Goal: Task Accomplishment & Management: Manage account settings

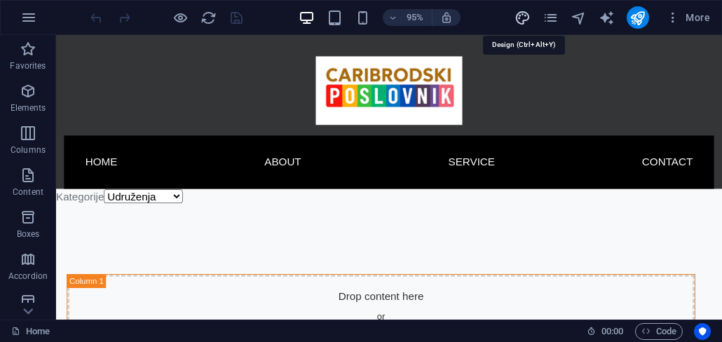
click at [525, 20] on icon "design" at bounding box center [522, 18] width 16 height 16
select select "px"
select select "400"
select select "px"
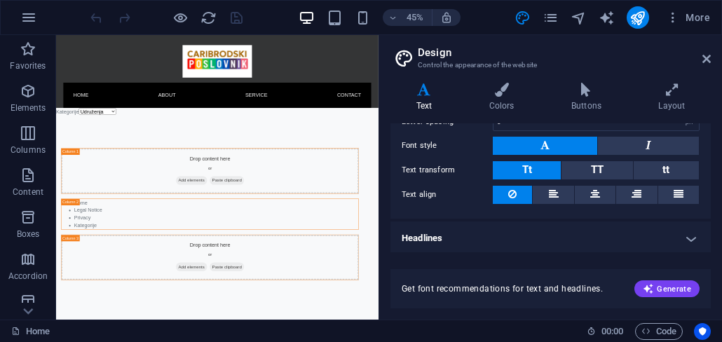
scroll to position [191, 0]
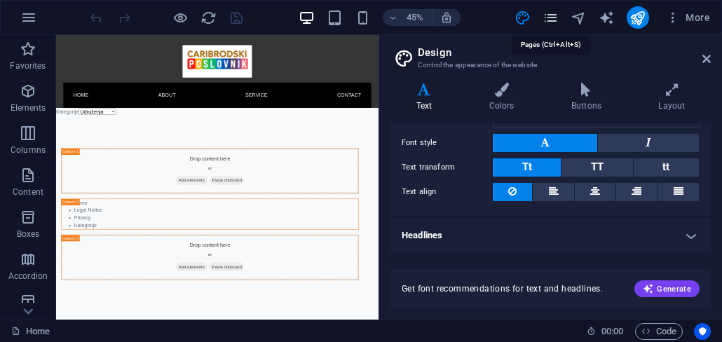
click at [550, 20] on icon "pages" at bounding box center [550, 18] width 16 height 16
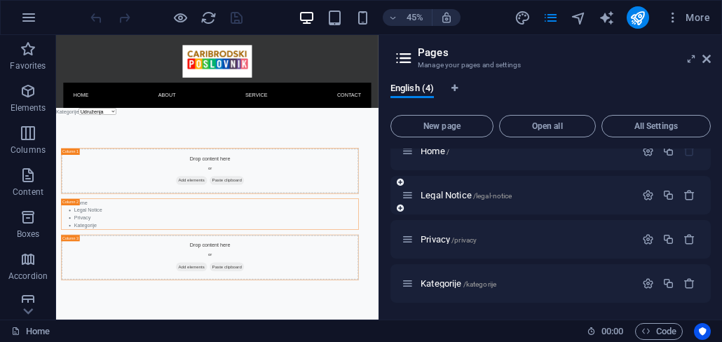
scroll to position [0, 0]
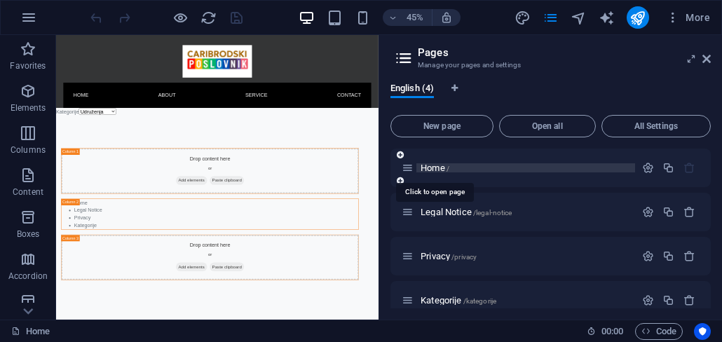
click at [448, 169] on span "/" at bounding box center [447, 169] width 3 height 8
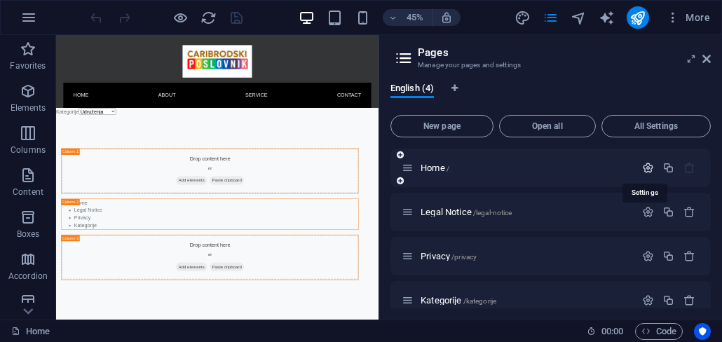
click at [642, 167] on icon "button" at bounding box center [648, 168] width 12 height 12
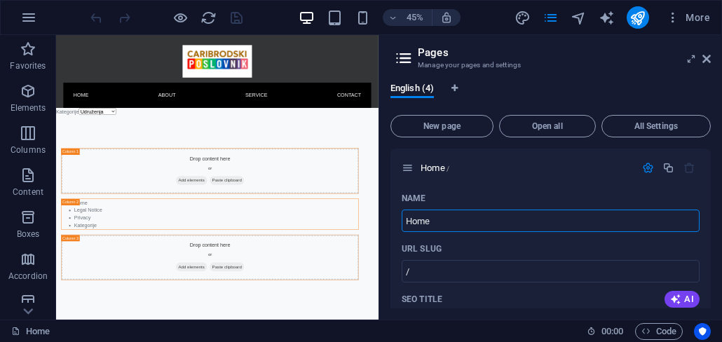
drag, startPoint x: 495, startPoint y: 251, endPoint x: 769, endPoint y: 436, distance: 330.9
type input "Home"
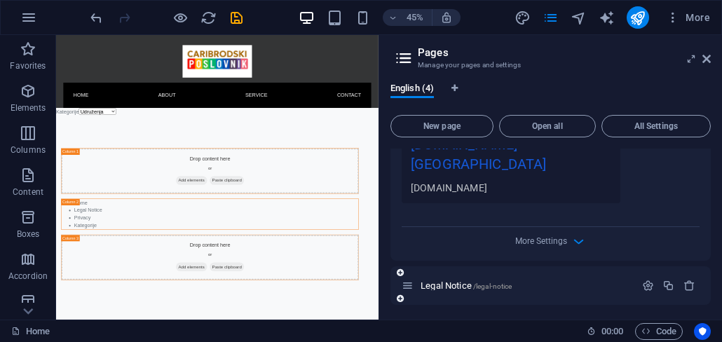
scroll to position [539, 0]
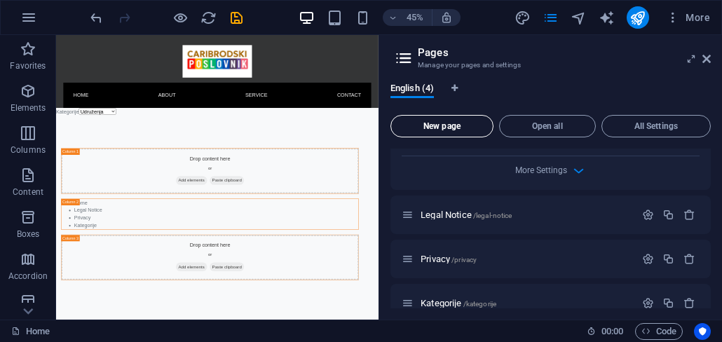
click at [451, 124] on span "New page" at bounding box center [442, 126] width 90 height 8
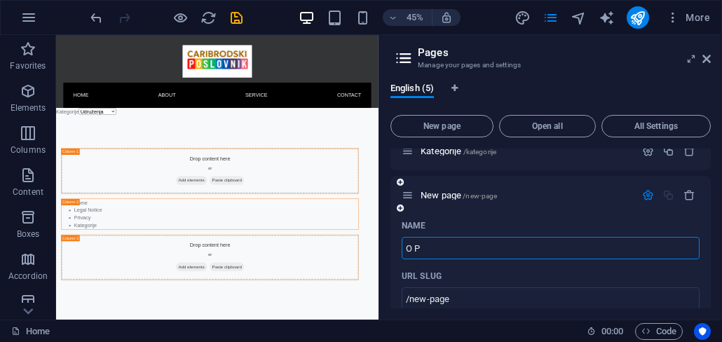
type input "O Pr"
type input "/o"
type input "O"
type input "/o-pr"
type input "O"
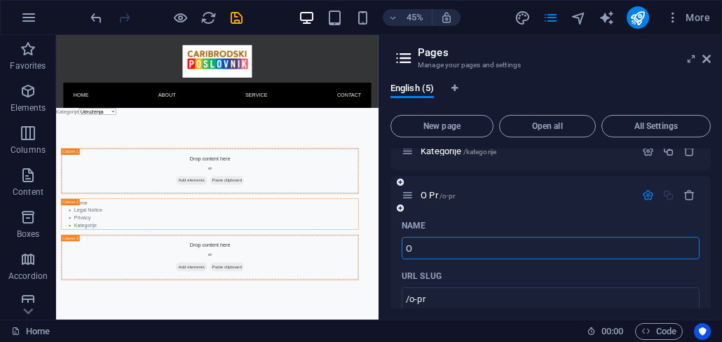
type input "/o"
click at [542, 214] on div "Name" at bounding box center [550, 225] width 298 height 22
type input "O projektu"
type input "/o-projektu"
click at [460, 133] on button "New page" at bounding box center [441, 126] width 103 height 22
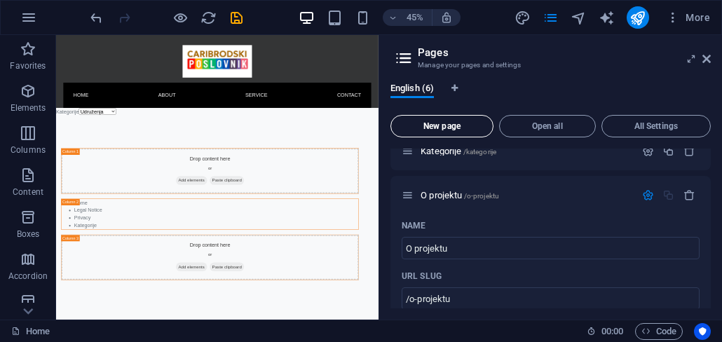
scroll to position [1224, 0]
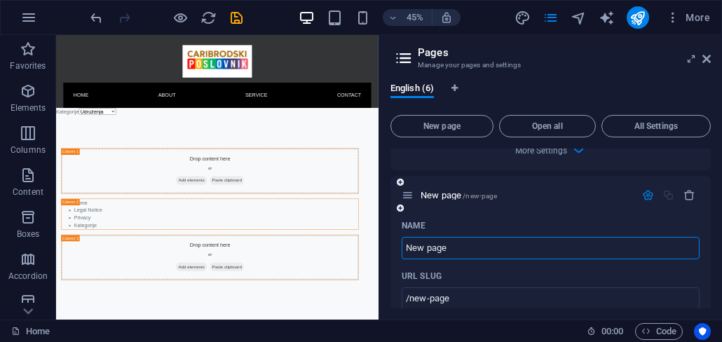
click at [463, 237] on input "New page" at bounding box center [550, 248] width 298 height 22
drag, startPoint x: 463, startPoint y: 230, endPoint x: 401, endPoint y: 230, distance: 62.4
type input "Upisi se"
type input "/upi"
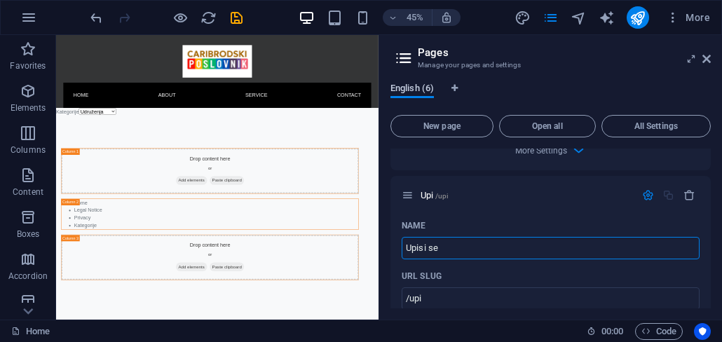
click at [387, 150] on div "English (6) New page Open all All Settings Home / Name Home ​ URL SLUG / ​ SEO …" at bounding box center [550, 195] width 343 height 248
type input "Upisi se"
type input "/upisi-se"
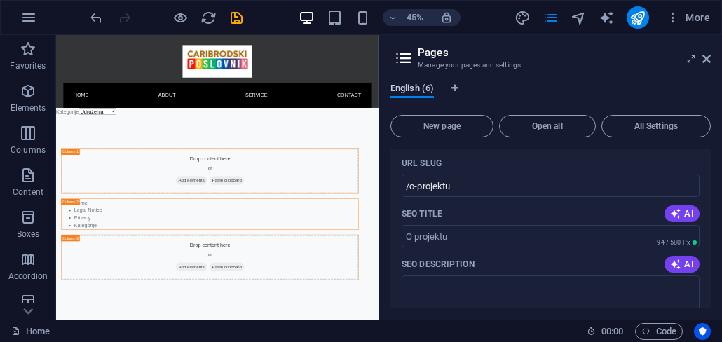
click at [420, 90] on span "English (6)" at bounding box center [411, 90] width 43 height 20
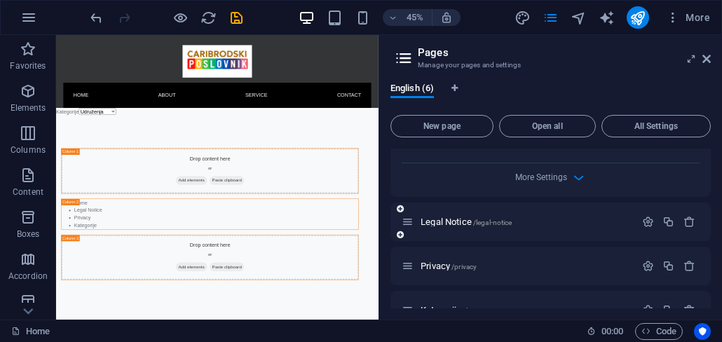
scroll to position [511, 0]
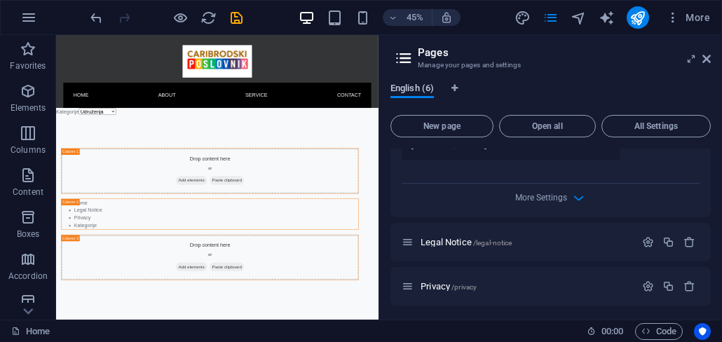
click at [422, 91] on span "English (6)" at bounding box center [411, 90] width 43 height 20
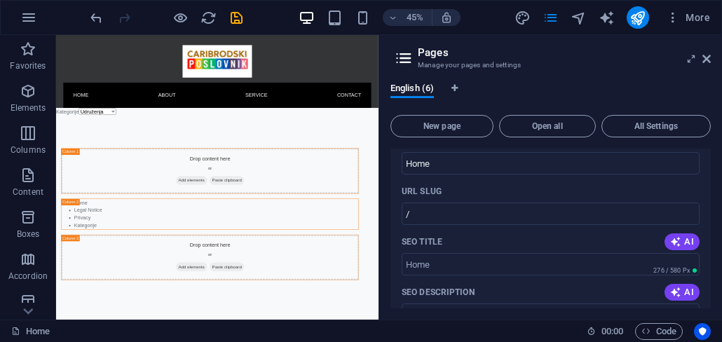
scroll to position [0, 0]
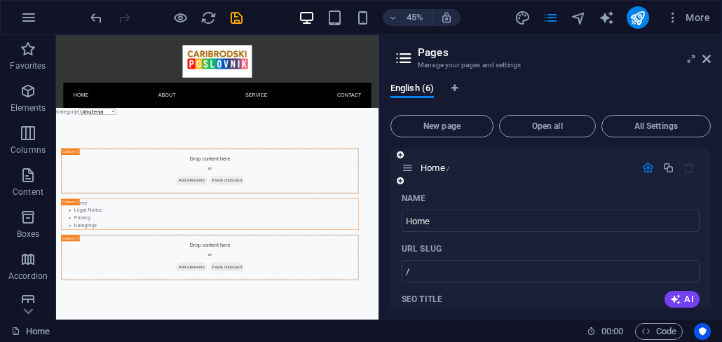
click at [401, 182] on icon at bounding box center [400, 181] width 7 height 8
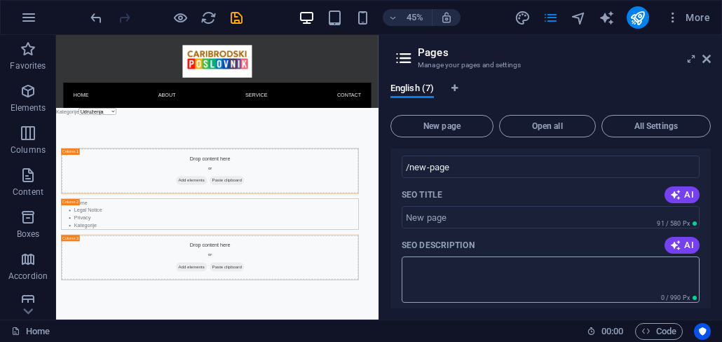
scroll to position [558, 0]
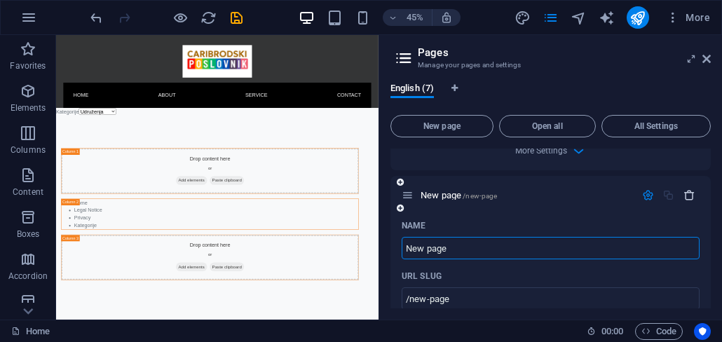
click at [686, 189] on icon "button" at bounding box center [689, 195] width 12 height 12
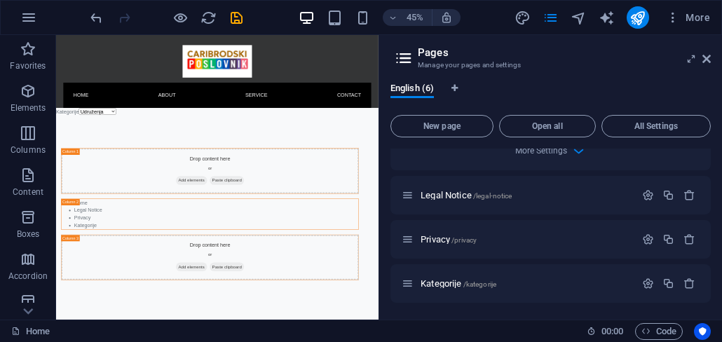
click at [429, 55] on h2 "Pages" at bounding box center [564, 52] width 293 height 13
click at [446, 278] on span "Kategorije /kategorije" at bounding box center [458, 283] width 76 height 11
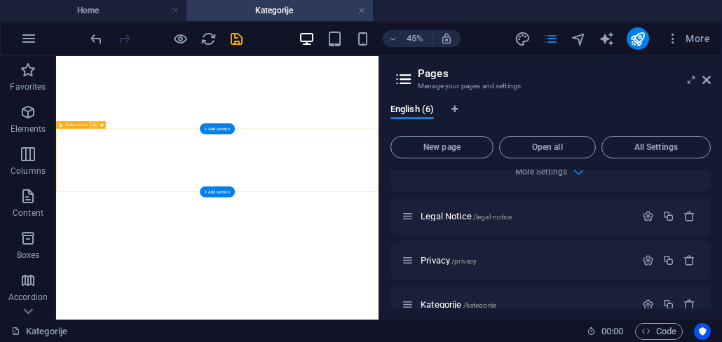
click at [93, 125] on icon at bounding box center [94, 125] width 4 height 6
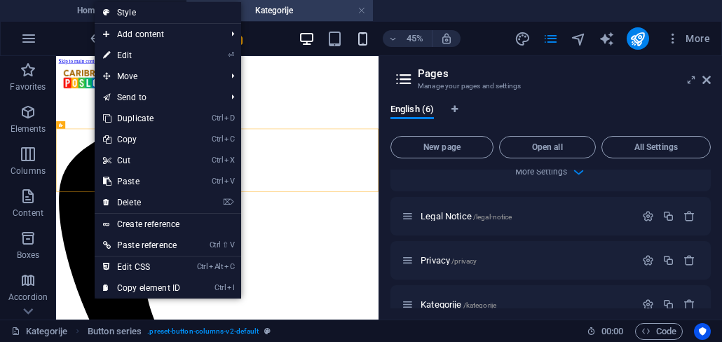
scroll to position [0, 0]
click at [367, 11] on h4 "Kategorije" at bounding box center [279, 10] width 186 height 15
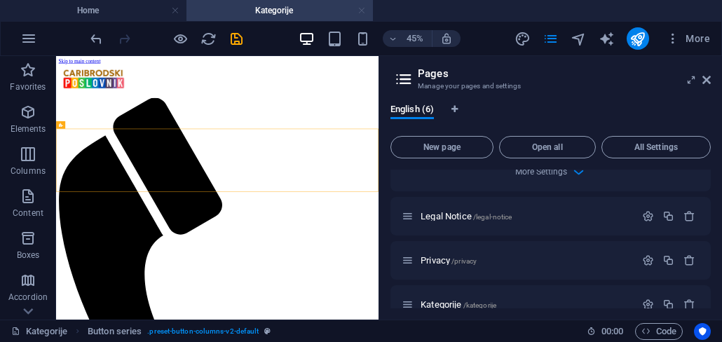
click at [364, 14] on link at bounding box center [361, 10] width 8 height 13
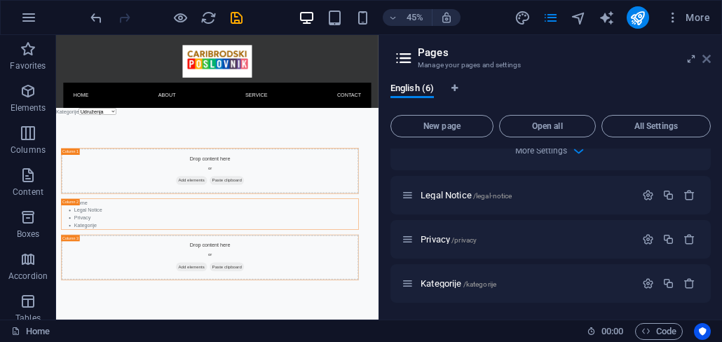
click at [708, 60] on icon at bounding box center [706, 58] width 8 height 11
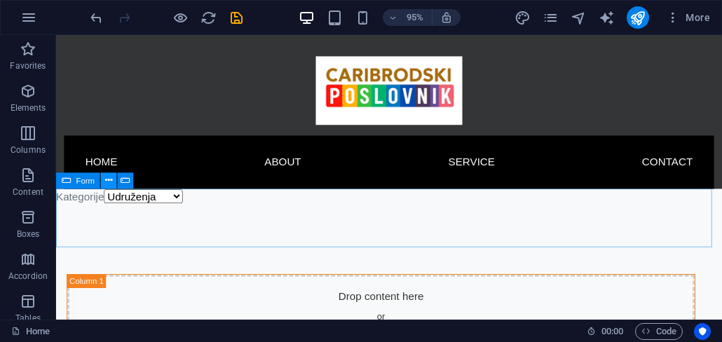
click at [109, 184] on icon at bounding box center [108, 181] width 7 height 14
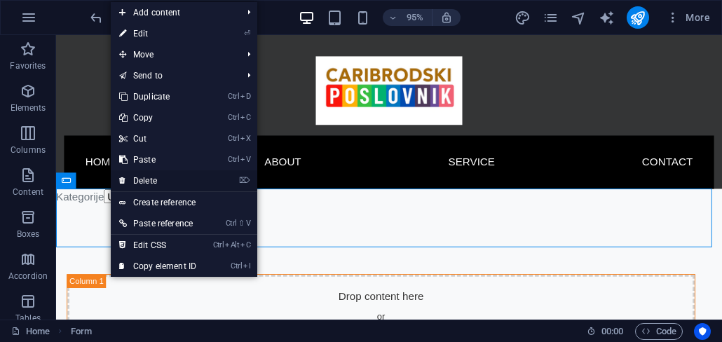
click at [135, 175] on link "⌦ Delete" at bounding box center [158, 180] width 94 height 21
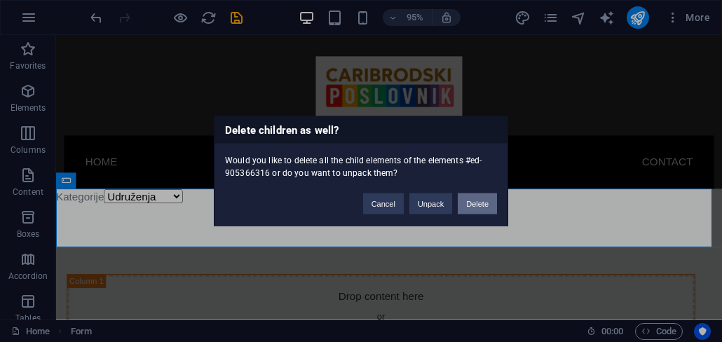
click at [481, 204] on button "Delete" at bounding box center [476, 203] width 39 height 21
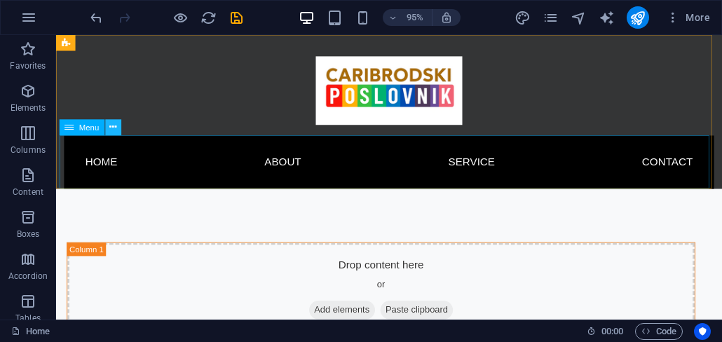
click at [116, 132] on icon at bounding box center [112, 128] width 7 height 14
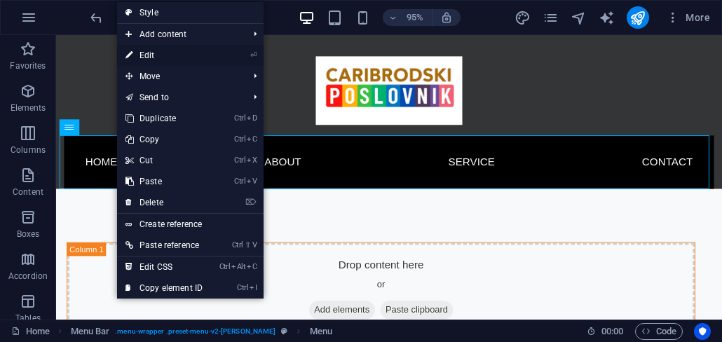
click at [144, 52] on link "⏎ Edit" at bounding box center [164, 55] width 94 height 21
select select
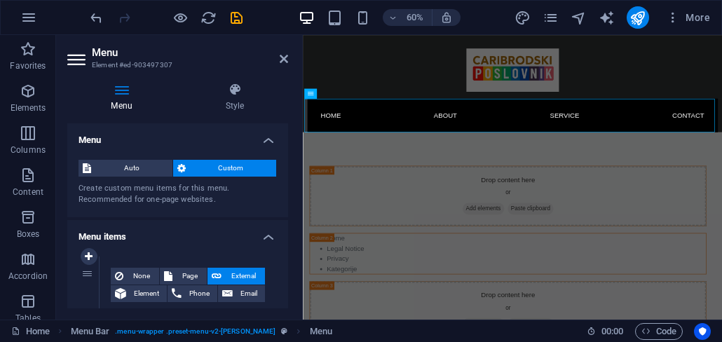
scroll to position [84, 0]
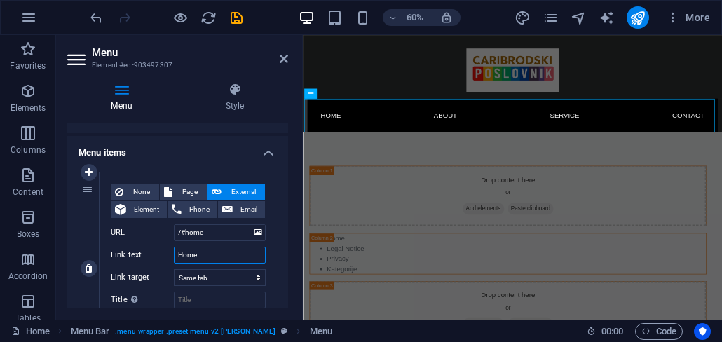
drag, startPoint x: 205, startPoint y: 256, endPoint x: 171, endPoint y: 256, distance: 33.6
click at [171, 256] on div "Link text Home" at bounding box center [188, 255] width 155 height 17
type input "Poč"
select select
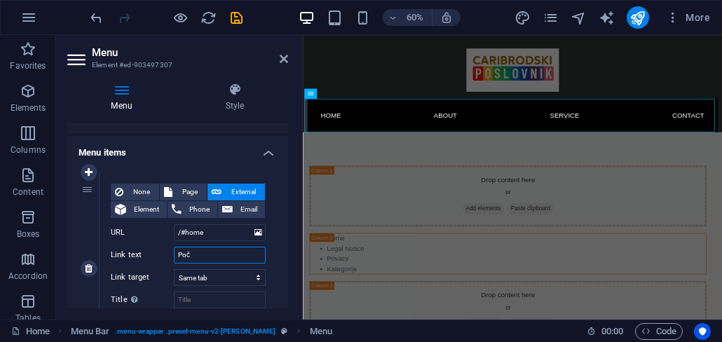
select select
type input "Početna"
select select
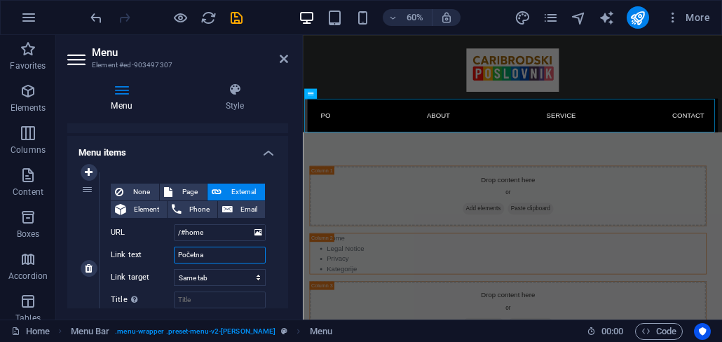
select select
type input "Početna"
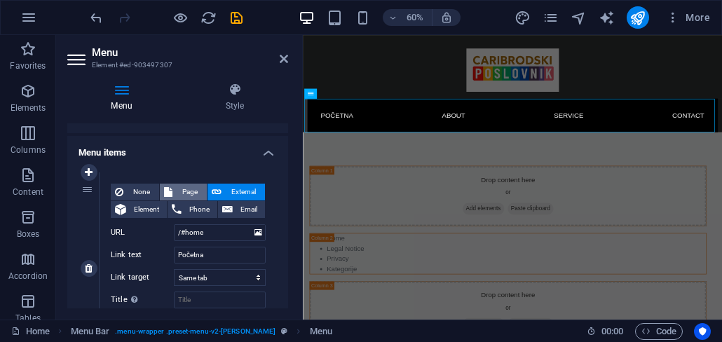
click at [183, 191] on span "Page" at bounding box center [190, 192] width 26 height 17
select select
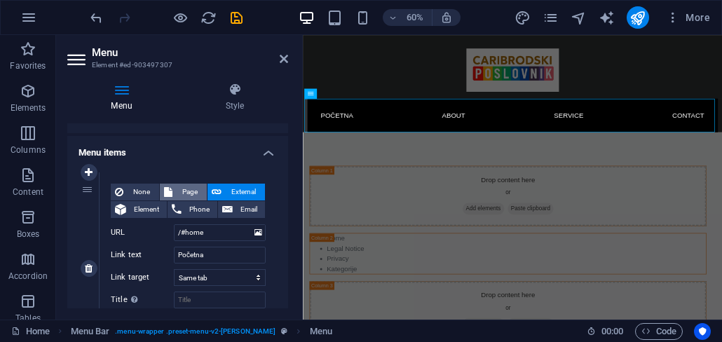
select select
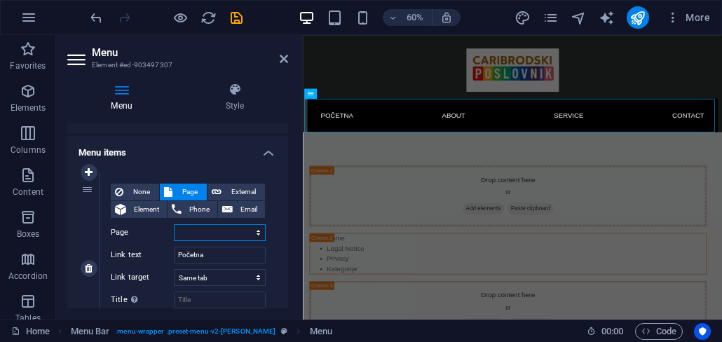
select select "0"
click at [174, 224] on select "Home Legal Notice Privacy Kategorije O projektu Upisi se" at bounding box center [220, 232] width 92 height 17
select select
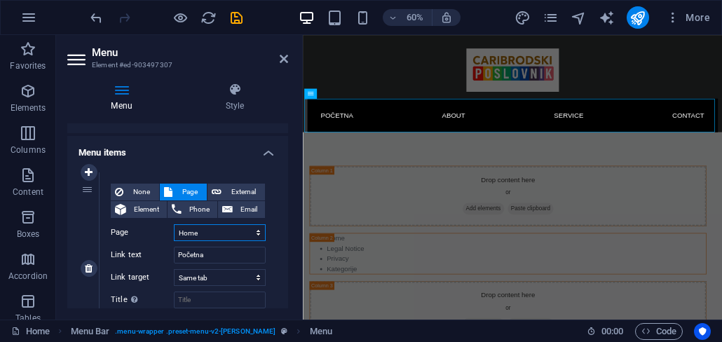
select select
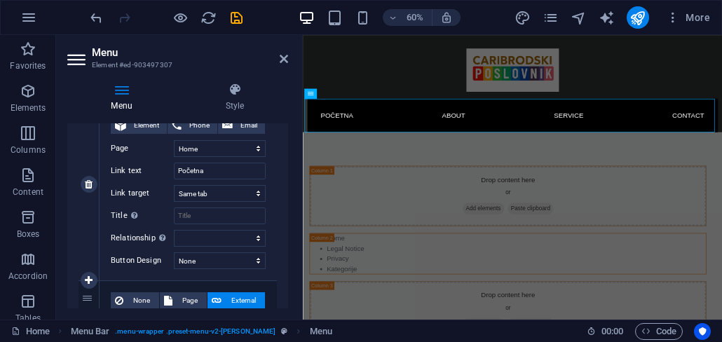
scroll to position [252, 0]
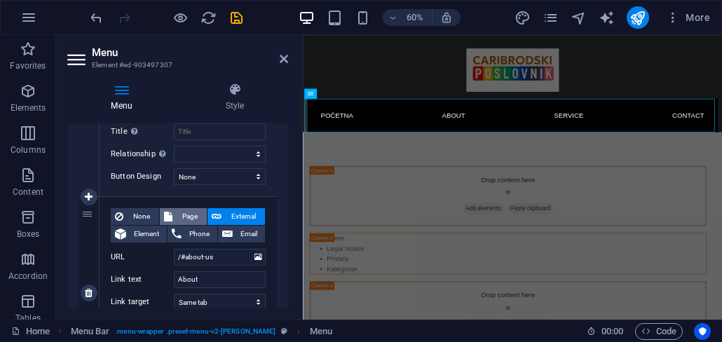
click at [186, 219] on span "Page" at bounding box center [190, 216] width 26 height 17
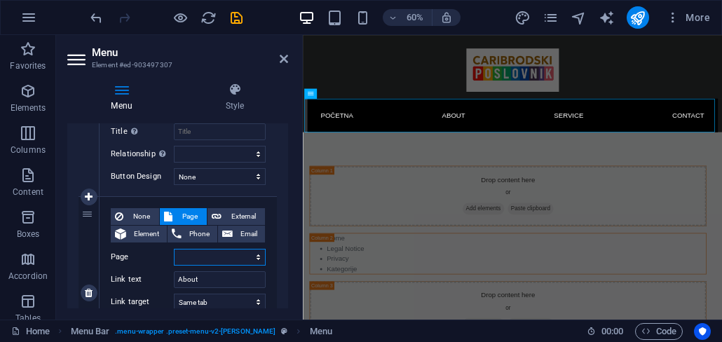
select select
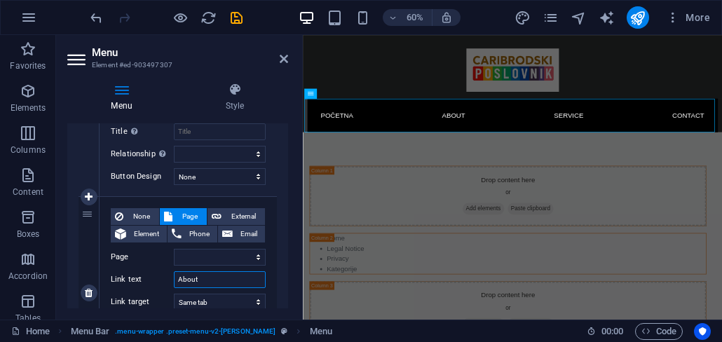
drag, startPoint x: 206, startPoint y: 284, endPoint x: 170, endPoint y: 284, distance: 35.7
click at [170, 284] on div "Link text About" at bounding box center [188, 279] width 155 height 17
type input "O projektu"
select select
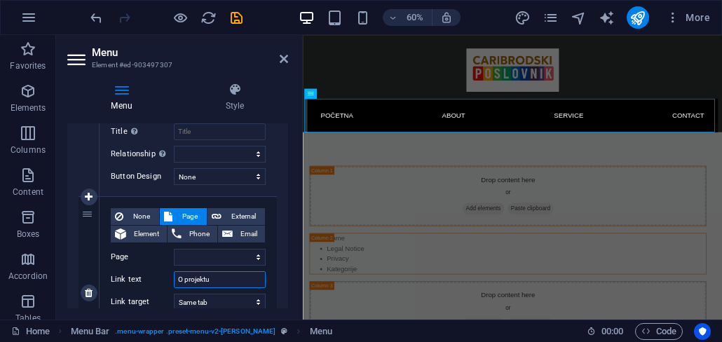
select select
type input "O projektu"
click at [199, 259] on select "Home Legal Notice Privacy Kategorije O projektu Upisi se" at bounding box center [220, 257] width 92 height 17
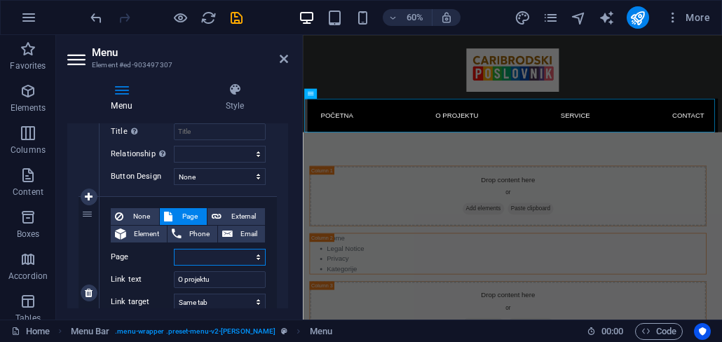
select select "4"
click at [174, 249] on select "Home Legal Notice Privacy Kategorije O projektu Upisi se" at bounding box center [220, 257] width 92 height 17
select select
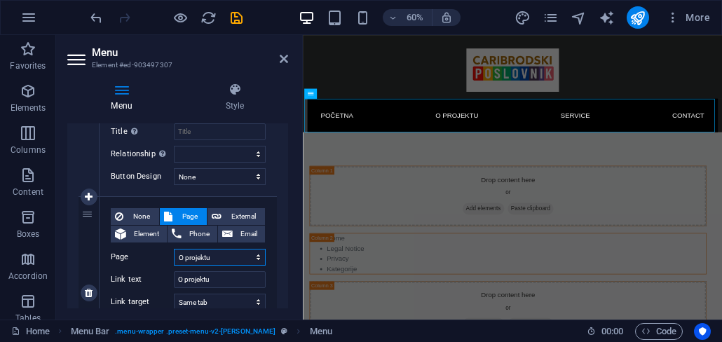
select select
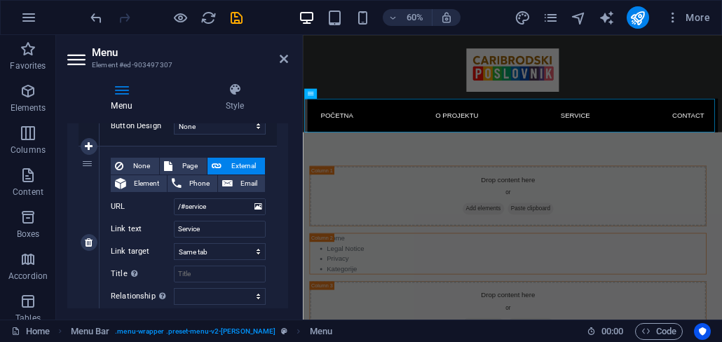
scroll to position [504, 0]
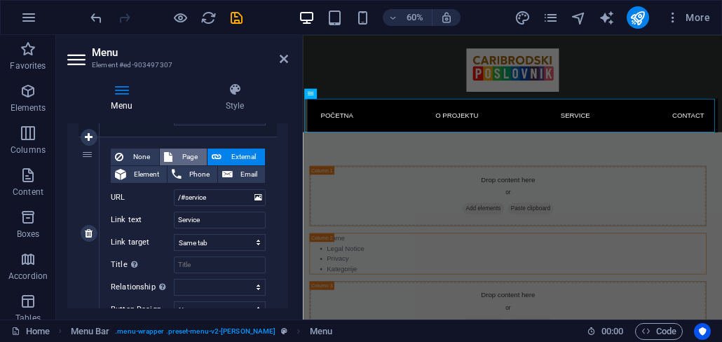
click at [190, 156] on span "Page" at bounding box center [190, 157] width 26 height 17
select select
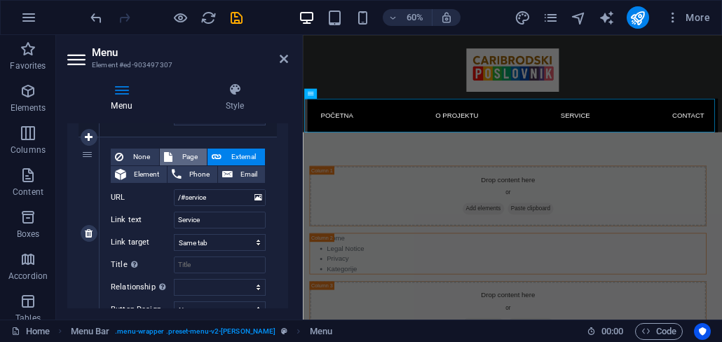
select select
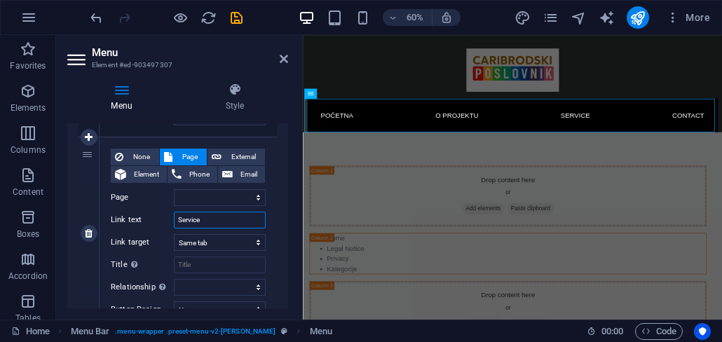
drag, startPoint x: 214, startPoint y: 221, endPoint x: 171, endPoint y: 221, distance: 43.4
click at [171, 221] on div "Link text Service" at bounding box center [188, 220] width 155 height 17
type input "Up"
select select
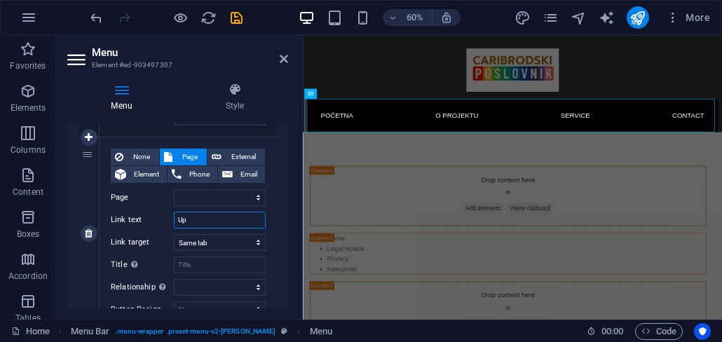
select select
type input "Upi"
select select
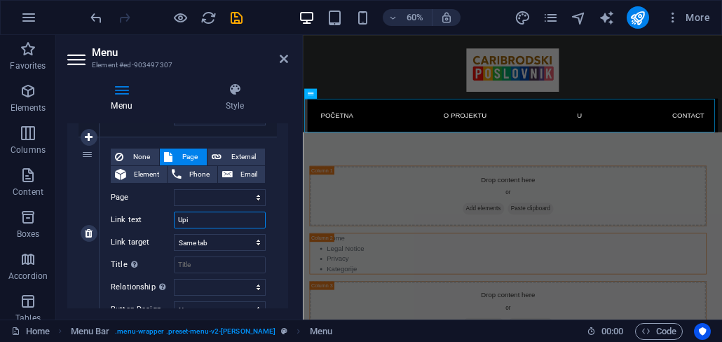
select select
type input "Upiši se"
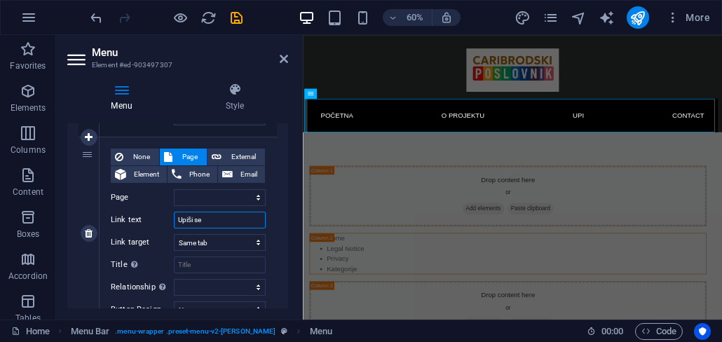
select select
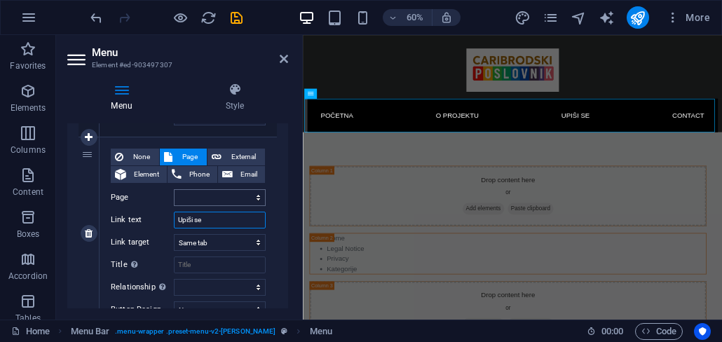
type input "Upiši se"
click at [219, 200] on select "Home Legal Notice Privacy Kategorije O projektu Upisi se" at bounding box center [220, 197] width 92 height 17
select select "5"
click at [174, 189] on select "Home Legal Notice Privacy Kategorije O projektu Upisi se" at bounding box center [220, 197] width 92 height 17
select select
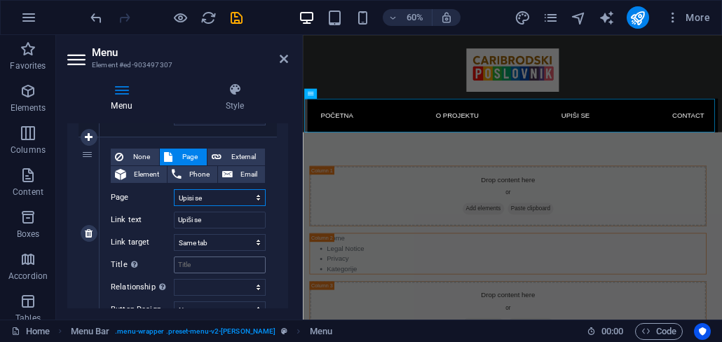
select select
click at [276, 213] on div "1 None Page External Element Phone Email Page Home Legal Notice Privacy Kategor…" at bounding box center [177, 137] width 221 height 792
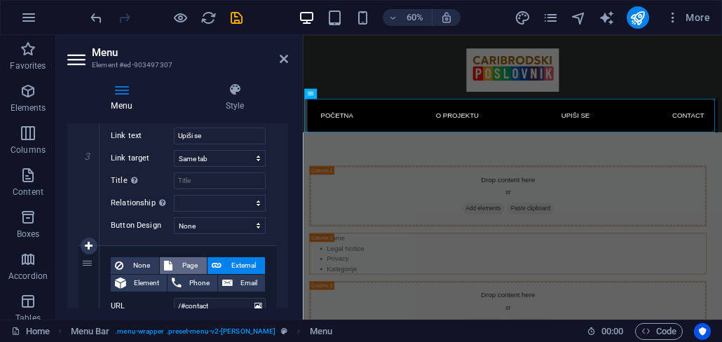
click at [185, 261] on span "Page" at bounding box center [190, 265] width 26 height 17
select select
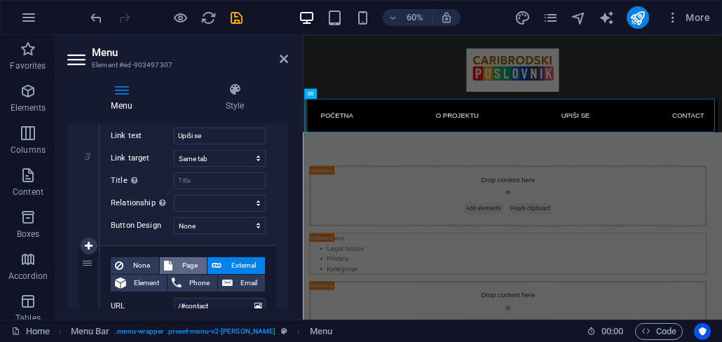
select select
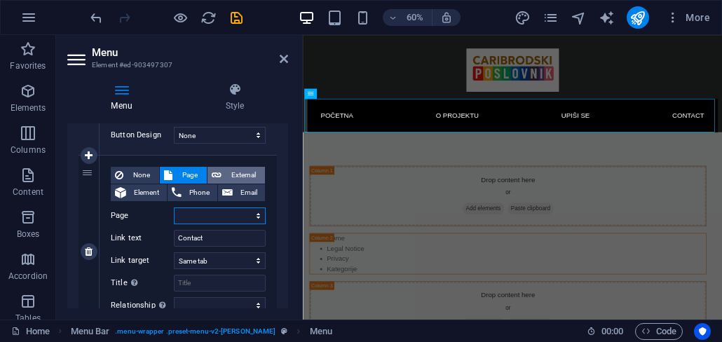
scroll to position [757, 0]
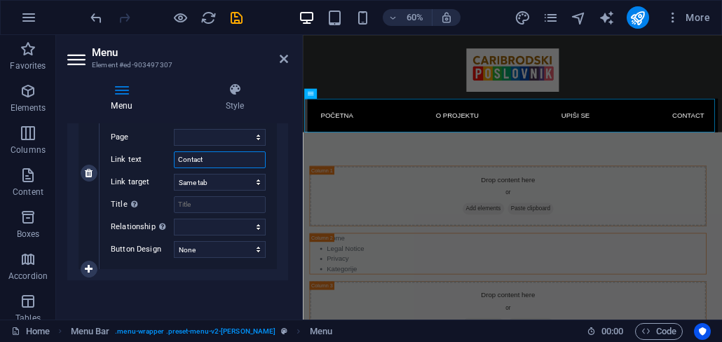
drag, startPoint x: 214, startPoint y: 160, endPoint x: 144, endPoint y: 163, distance: 70.1
click at [144, 163] on div "Link text Contact" at bounding box center [188, 159] width 155 height 17
type input "Kategorije"
select select
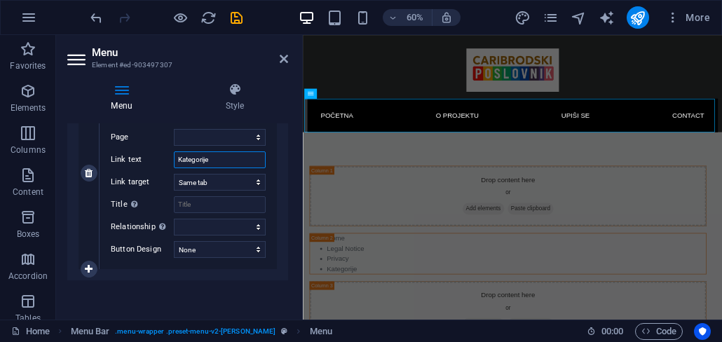
select select
type input "Kategorije"
select select "3"
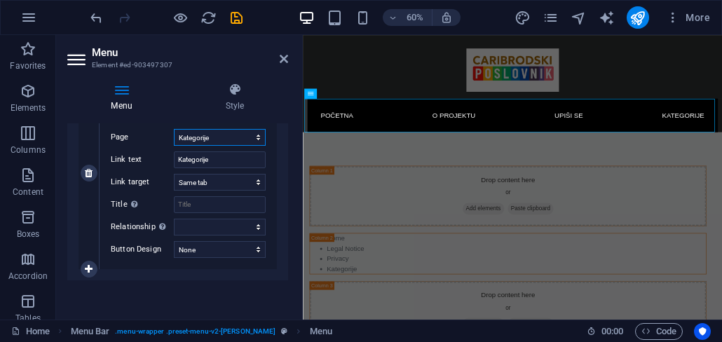
click at [174, 129] on select "Home Legal Notice Privacy Kategorije O projektu Upisi se" at bounding box center [220, 137] width 92 height 17
select select
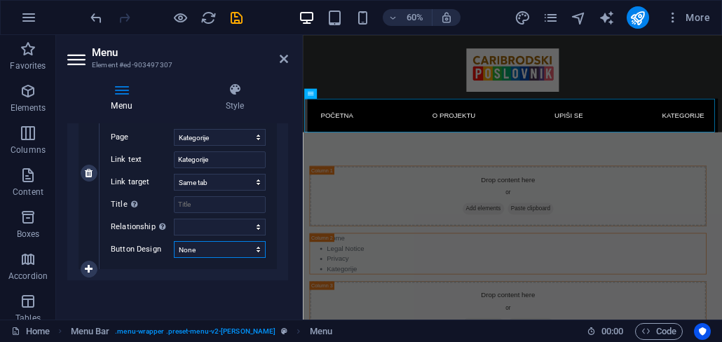
click at [217, 249] on select "None Default Primary Secondary" at bounding box center [220, 249] width 92 height 17
select select "primary"
click at [174, 241] on select "None Default Primary Secondary" at bounding box center [220, 249] width 92 height 17
select select
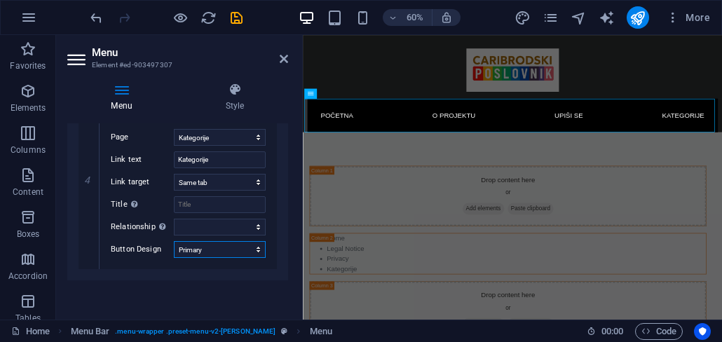
select select
select select "secondary"
click at [174, 241] on select "None Default Primary Secondary" at bounding box center [220, 249] width 92 height 17
select select
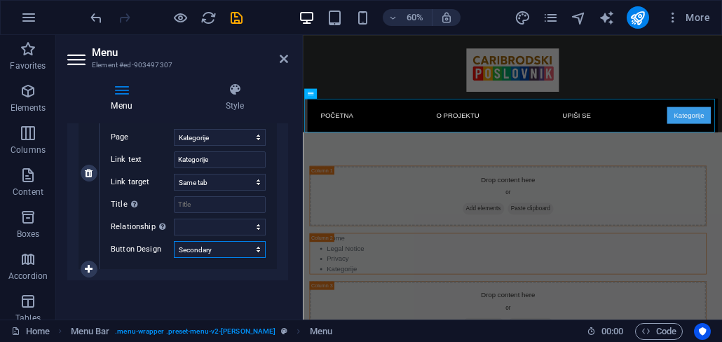
select select
click at [219, 259] on div "None Page External Element Phone Email Page Home Legal Notice Privacy Kategorij…" at bounding box center [187, 173] width 177 height 192
click at [219, 257] on select "None Default Primary Secondary" at bounding box center [220, 249] width 92 height 17
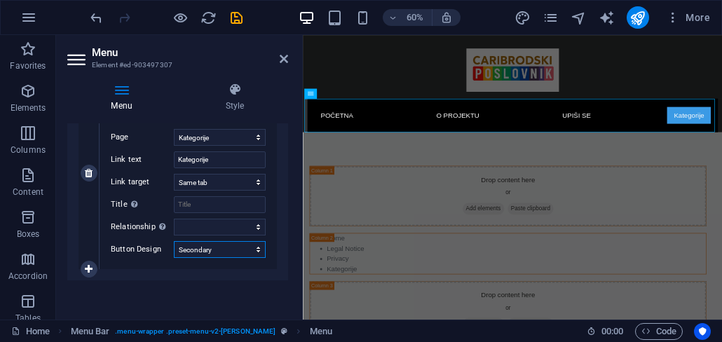
select select "primary"
click at [174, 241] on select "None Default Primary Secondary" at bounding box center [220, 249] width 92 height 17
select select
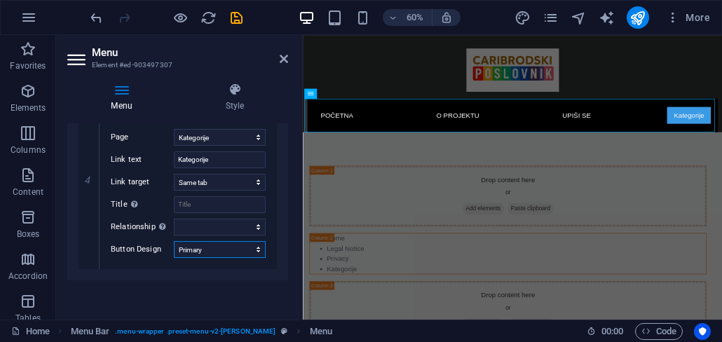
select select
click at [174, 241] on select "None Default Primary Secondary" at bounding box center [220, 249] width 92 height 17
select select
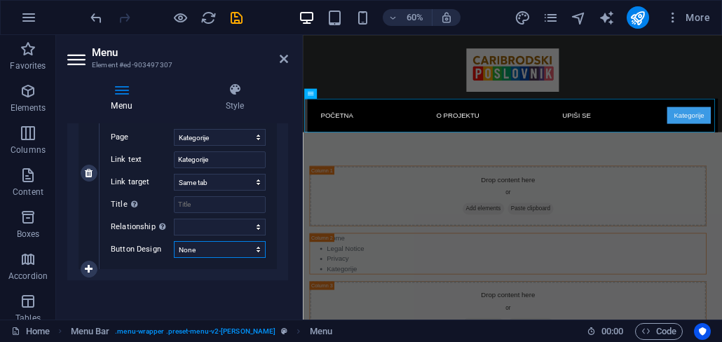
select select
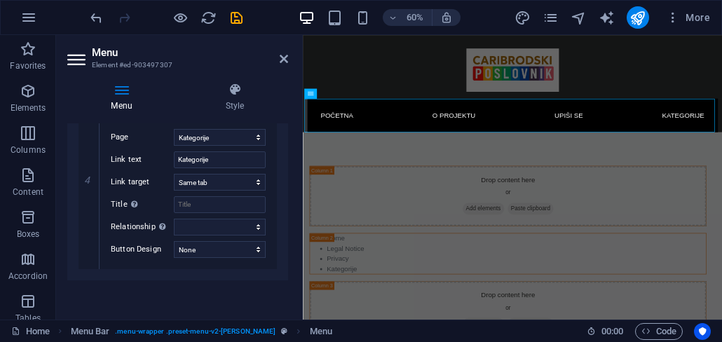
click at [283, 59] on icon at bounding box center [284, 58] width 8 height 11
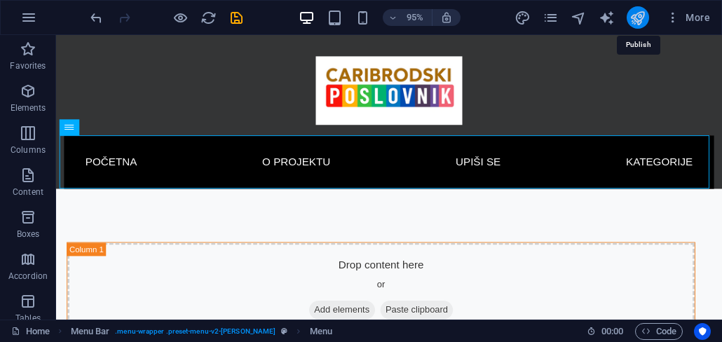
click at [639, 20] on icon "publish" at bounding box center [637, 18] width 16 height 16
